Goal: Task Accomplishment & Management: Use online tool/utility

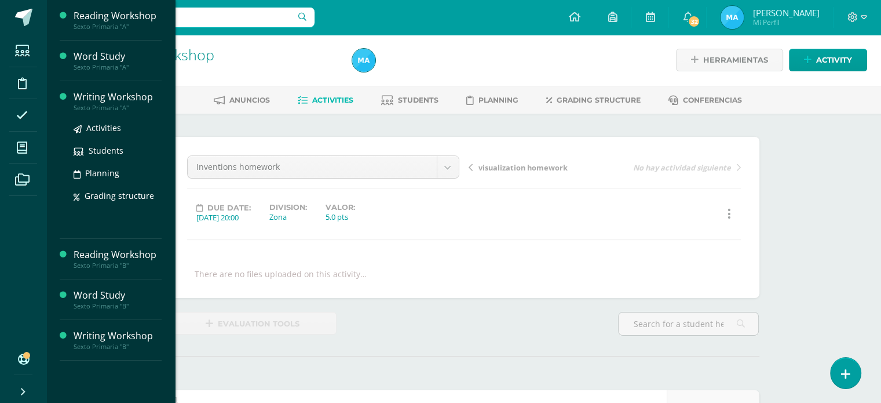
scroll to position [2, 0]
click at [109, 129] on span "Activities" at bounding box center [103, 127] width 35 height 11
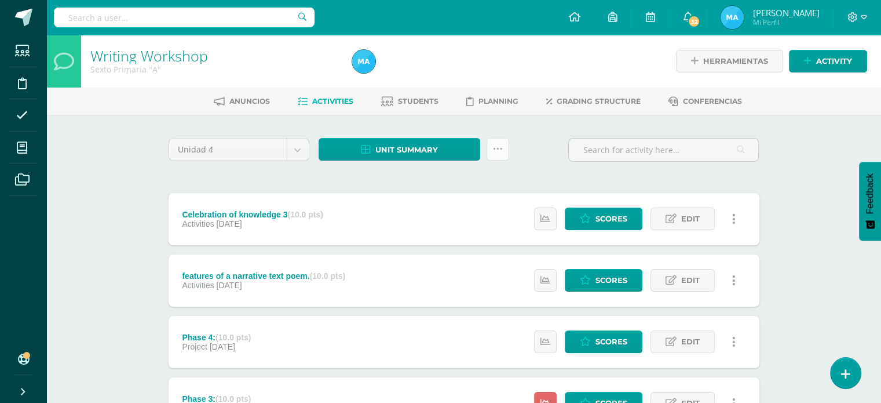
click at [500, 150] on icon at bounding box center [498, 149] width 10 height 10
click at [490, 182] on link "Subir actividades en masa" at bounding box center [468, 185] width 127 height 28
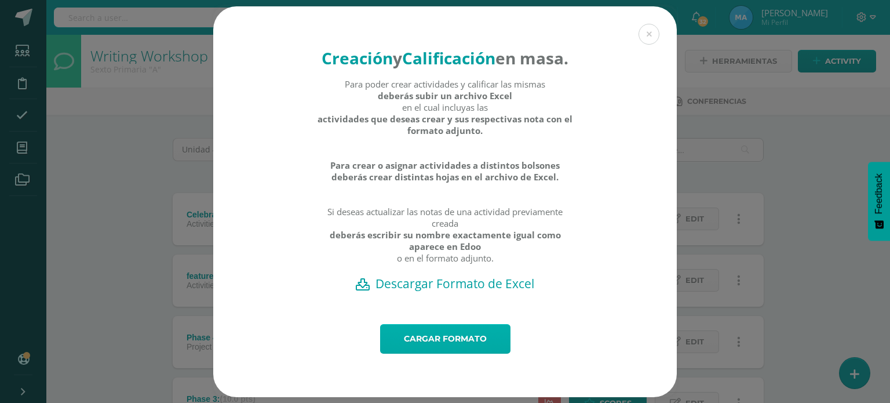
click at [482, 353] on link "Cargar formato" at bounding box center [445, 339] width 130 height 30
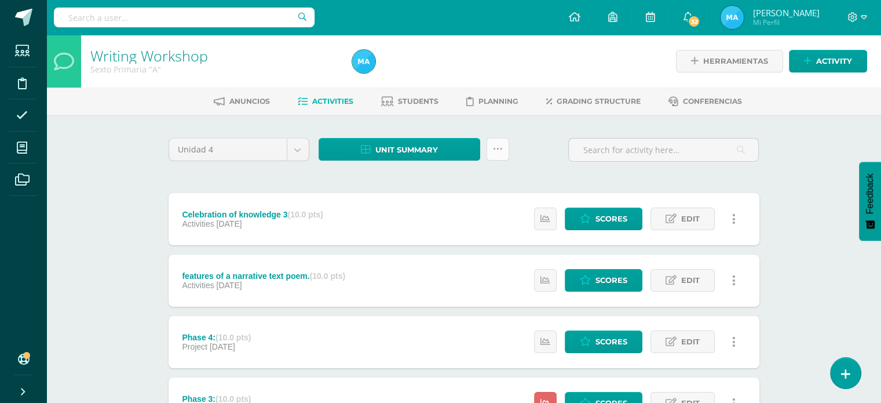
click at [495, 148] on icon at bounding box center [498, 149] width 10 height 10
click at [472, 185] on link "Subir actividades en masa" at bounding box center [468, 185] width 127 height 28
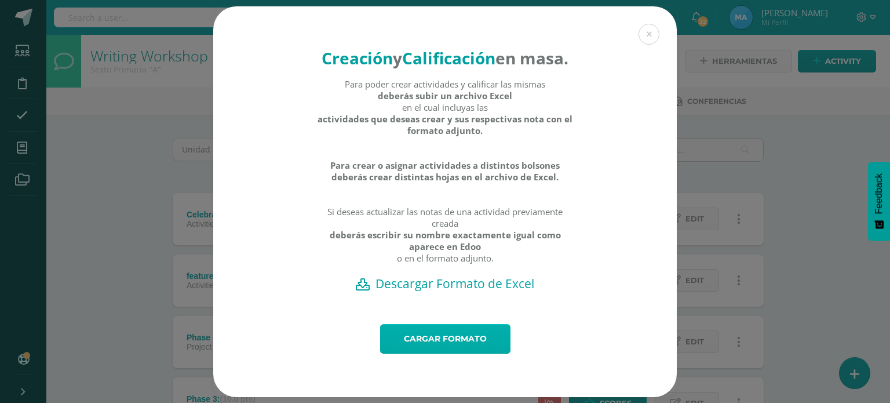
click at [473, 353] on link "Cargar formato" at bounding box center [445, 339] width 130 height 30
